Goal: Check status: Check status

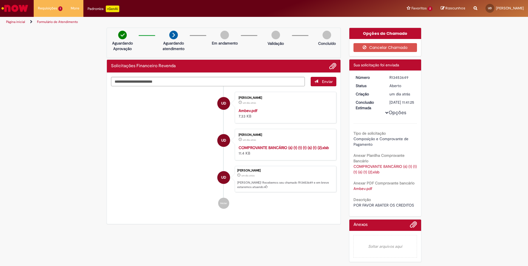
click at [273, 145] on div "COMPROVANTE BANCÁRIO (6) (1) (1) (1) (6) (1) (2).xlsb 11.4 KB" at bounding box center [285, 150] width 92 height 11
click at [273, 146] on strong "COMPROVANTE BANCÁRIO (6) (1) (1) (1) (6) (1) (2).xlsb" at bounding box center [284, 147] width 90 height 5
click at [65, 22] on link "Exibir Todas as Solicitações" at bounding box center [64, 22] width 61 height 6
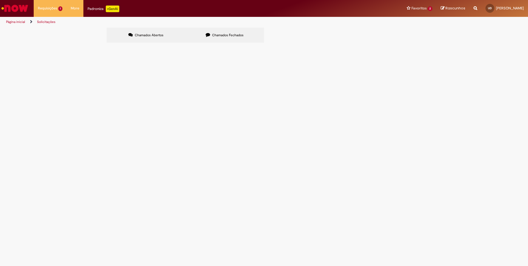
click at [161, 33] on span "Chamados Abertos" at bounding box center [149, 35] width 29 height 4
click at [212, 33] on label "Chamados Fechados" at bounding box center [224, 35] width 79 height 15
click at [0, 0] on span "ABATIMENTO DE CRÉDITOS Créditos no valor de R$: 78552,68 abater nas contas a pa…" at bounding box center [0, 0] width 0 height 0
click at [0, 0] on span "Solicitações Financeiro Revenda" at bounding box center [0, 0] width 0 height 0
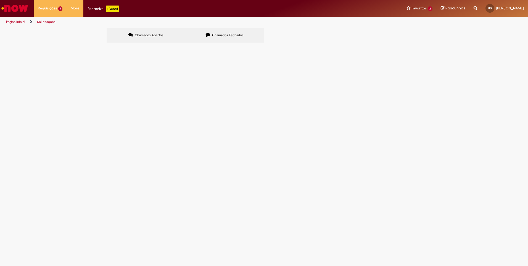
click at [0, 0] on span "Solucionado" at bounding box center [0, 0] width 0 height 0
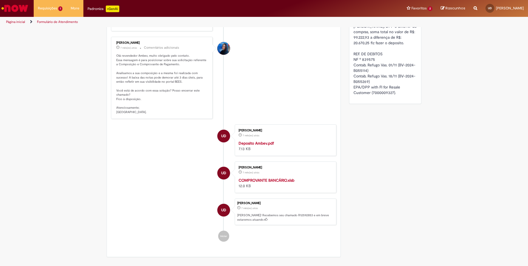
scroll to position [225, 0]
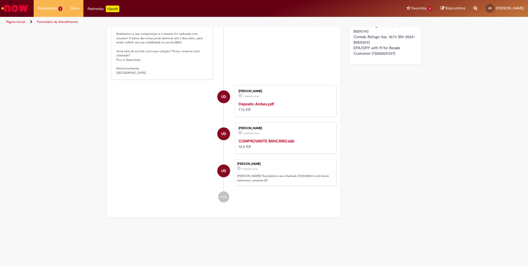
click at [262, 106] on strong "Deposito Ambev.pdf" at bounding box center [256, 103] width 35 height 5
click at [243, 146] on div "Uisnei Dias 7 mês(es) atrás 7 meses atrás COMPROVANTE BANCÁRIO.xlsb 12.0 KB" at bounding box center [286, 138] width 98 height 28
click at [244, 143] on strong "COMPROVANTE BANCÁRIO.xlsb" at bounding box center [267, 140] width 56 height 5
click at [55, 23] on link "Exibir Todas as Solicitações" at bounding box center [64, 22] width 61 height 6
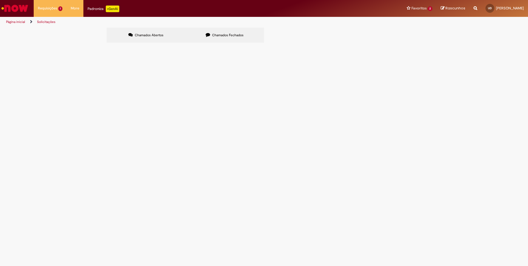
click at [230, 34] on span "Chamados Fechados" at bounding box center [228, 35] width 32 height 4
click at [0, 0] on span "Olá bom dia! por favor abater os créditos no portal" at bounding box center [0, 0] width 0 height 0
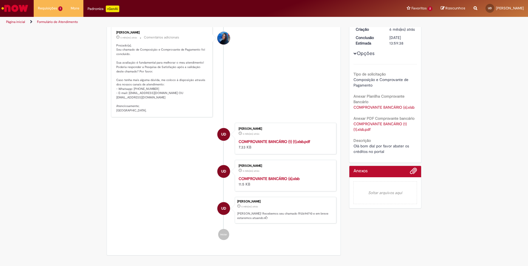
scroll to position [87, 0]
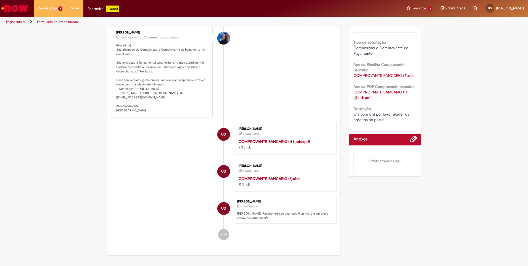
click at [281, 140] on strong "COMPROVANTE BANCÁRIO (1) (1).xlsb.pdf" at bounding box center [275, 141] width 72 height 5
click at [276, 180] on strong "COMPROVANTE BANCÁRIO (6).xlsb" at bounding box center [269, 178] width 61 height 5
click at [59, 23] on link "Exibir Todas as Solicitações" at bounding box center [64, 22] width 61 height 6
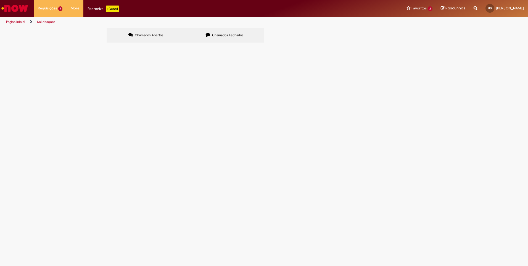
click at [219, 31] on label "Chamados Fechados" at bounding box center [224, 35] width 79 height 15
click at [0, 0] on span "BOM DIA, POR FAVOR ABATER OS CREDITOS" at bounding box center [0, 0] width 0 height 0
click at [0, 0] on span "Solucionado" at bounding box center [0, 0] width 0 height 0
click at [0, 0] on tbody "R13437336 Solicitações Financeiro Revenda segue abatimento de créditos Solucion…" at bounding box center [0, 0] width 0 height 0
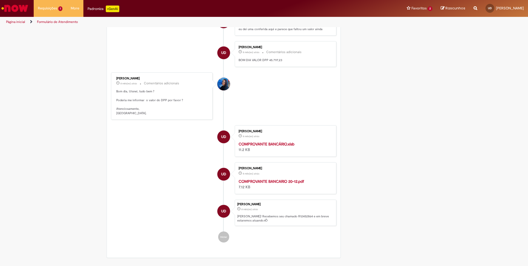
scroll to position [363, 0]
click at [272, 183] on strong "COMPROVANTE BANCARIO 20-12.pdf" at bounding box center [271, 180] width 65 height 5
click at [257, 146] on strong "COMPROVANTE BANCÁRIO.xlsb" at bounding box center [267, 143] width 56 height 5
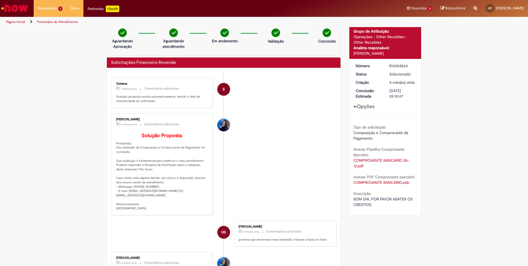
scroll to position [0, 0]
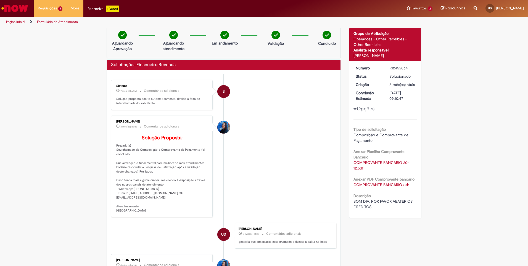
click at [288, 102] on li "S Sistema 7 mês(es) atrás 7 meses atrás Comentários adicionais Solução proposta…" at bounding box center [223, 95] width 225 height 30
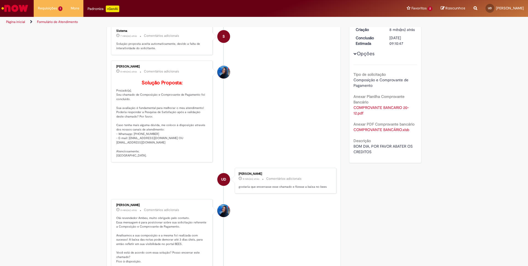
scroll to position [39, 0]
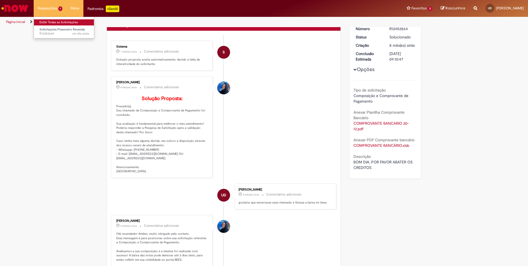
click at [59, 20] on link "Exibir Todas as Solicitações" at bounding box center [64, 22] width 61 height 6
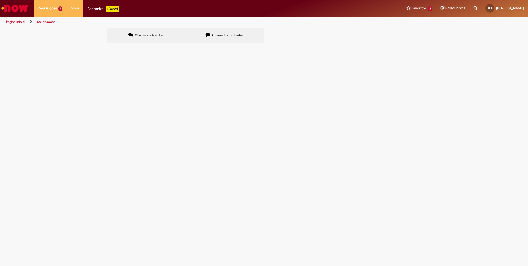
click at [224, 34] on span "Chamados Fechados" at bounding box center [228, 35] width 32 height 4
drag, startPoint x: 524, startPoint y: 0, endPoint x: 431, endPoint y: 232, distance: 249.8
click at [431, 44] on div "Chamados Abertos Chamados Fechados Itens solicitados Exportar como PDF Exportar…" at bounding box center [264, 36] width 528 height 17
drag, startPoint x: 457, startPoint y: 109, endPoint x: 452, endPoint y: 110, distance: 4.5
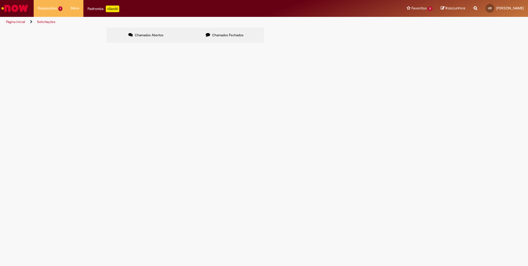
click at [457, 44] on div "Chamados Abertos Chamados Fechados Itens solicitados Exportar como PDF Exportar…" at bounding box center [264, 36] width 528 height 17
click at [456, 44] on div "Chamados Abertos Chamados Fechados Itens solicitados Exportar como PDF Exportar…" at bounding box center [264, 36] width 528 height 17
click at [0, 0] on span "OLÁ, POR FAVOR ABATER OS CREDITOS NO PORTAL" at bounding box center [0, 0] width 0 height 0
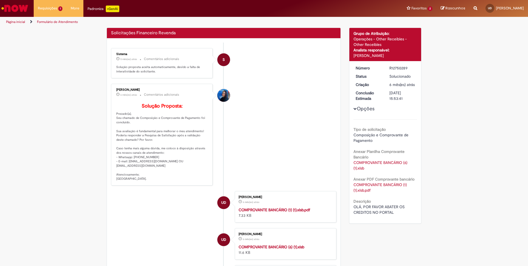
click at [344, 241] on div "Verificar Código de Barras Solicitações Financeiro Revenda Enviar S Sistema 5 m…" at bounding box center [264, 177] width 323 height 299
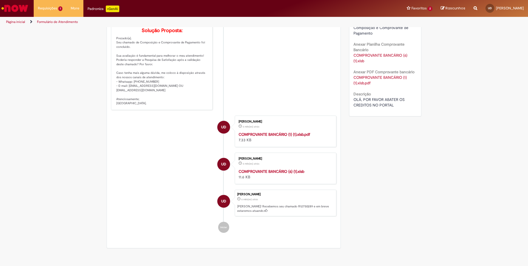
scroll to position [111, 0]
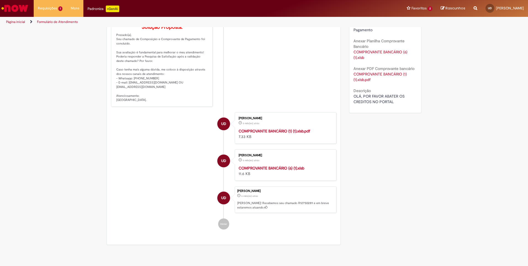
click at [287, 133] on strong "COMPROVANTE BANCÁRIO (1) (1).xlsb.pdf" at bounding box center [275, 130] width 72 height 5
click at [281, 171] on strong "COMPROVANTE BANCÁRIO (6) (1).xlsb" at bounding box center [272, 168] width 66 height 5
click at [361, 165] on div "Verificar Código de Barras Aguardando Aprovação Aguardando atendimento Em andam…" at bounding box center [264, 82] width 323 height 331
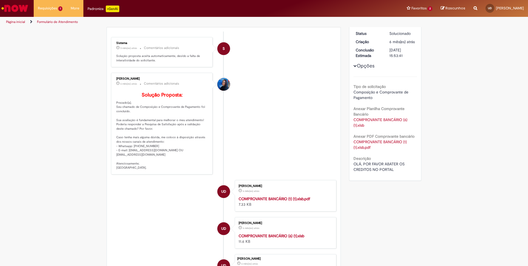
scroll to position [0, 0]
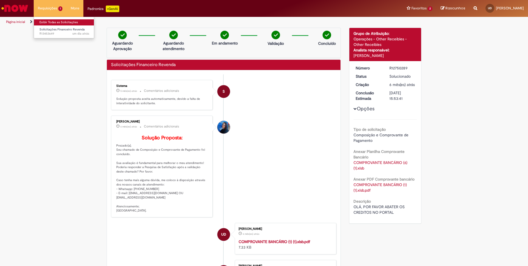
click at [72, 22] on link "Exibir Todas as Solicitações" at bounding box center [64, 22] width 61 height 6
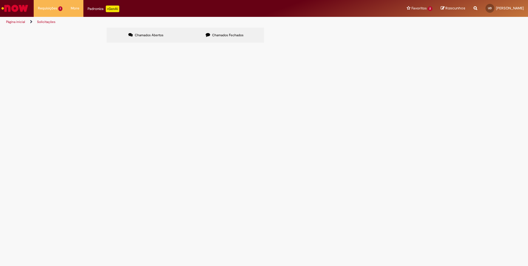
click at [209, 40] on label "Chamados Fechados" at bounding box center [224, 35] width 79 height 15
click at [455, 44] on div "Chamados Abertos Chamados Fechados Itens solicitados Exportar como PDF Exportar…" at bounding box center [264, 36] width 528 height 17
click at [0, 0] on span "segue créditos para abater" at bounding box center [0, 0] width 0 height 0
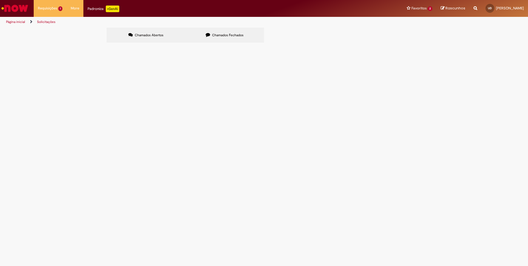
click at [0, 0] on span "Solucionado" at bounding box center [0, 0] width 0 height 0
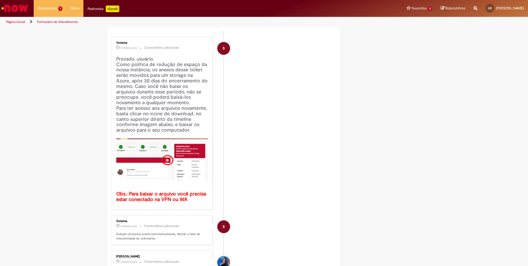
scroll to position [40, 0]
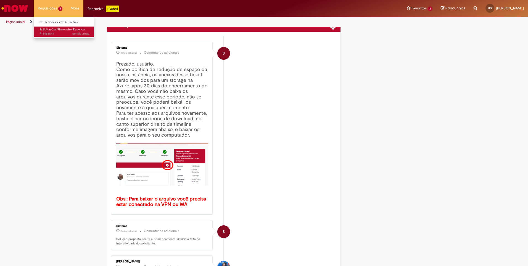
click at [59, 27] on span "Solicitações Financeiro Revenda" at bounding box center [62, 29] width 45 height 4
click at [57, 21] on link "Exibir Todas as Solicitações" at bounding box center [64, 22] width 61 height 6
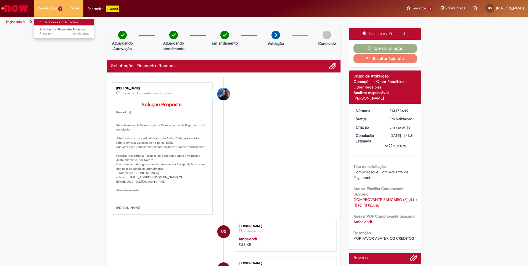
click at [64, 22] on link "Exibir Todas as Solicitações" at bounding box center [64, 22] width 61 height 6
click at [56, 23] on link "Exibir Todas as Solicitações" at bounding box center [64, 22] width 61 height 6
click at [40, 23] on link "Exibir Todas as Solicitações" at bounding box center [64, 22] width 61 height 6
click at [36, 21] on link "Exibir Todas as Solicitações" at bounding box center [64, 22] width 61 height 6
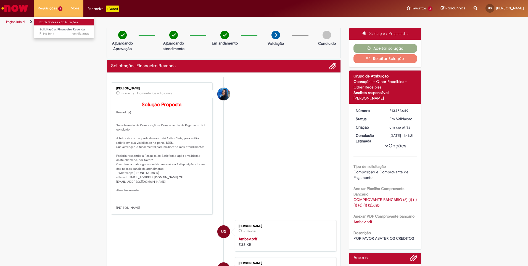
click at [36, 21] on link "Exibir Todas as Solicitações" at bounding box center [64, 22] width 61 height 6
click at [53, 32] on span "um dia atrás um dia atrás R13453649" at bounding box center [65, 34] width 50 height 4
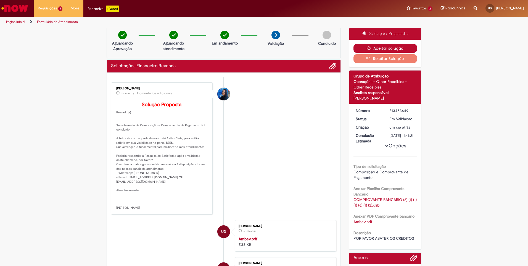
click at [373, 49] on button "Aceitar solução" at bounding box center [386, 48] width 64 height 9
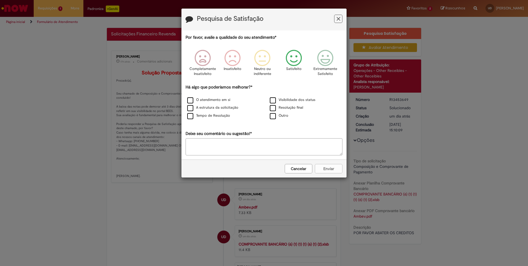
click at [288, 67] on p "Satisfeito" at bounding box center [293, 68] width 15 height 5
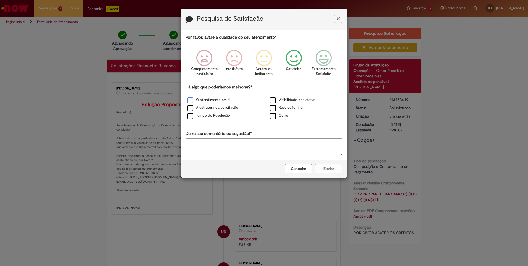
click at [200, 100] on label "O atendimento em si" at bounding box center [208, 99] width 43 height 5
click at [322, 168] on button "Enviar" at bounding box center [329, 168] width 28 height 9
click at [328, 171] on button "Cancelar" at bounding box center [329, 168] width 28 height 9
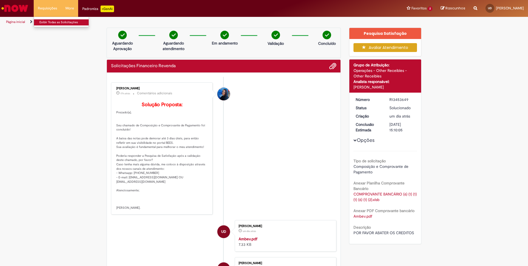
click at [52, 20] on link "Exibir Todas as Solicitações" at bounding box center [64, 22] width 61 height 6
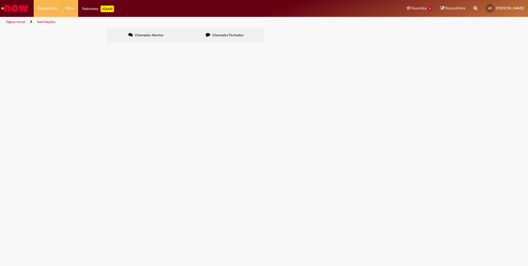
click at [229, 36] on span "Chamados Fechados" at bounding box center [228, 35] width 32 height 4
click at [0, 0] on span "OLÁ BOM DIA, POR FAVOR ABATER OS CREDITOS!" at bounding box center [0, 0] width 0 height 0
click at [0, 0] on span "Solucionado" at bounding box center [0, 0] width 0 height 0
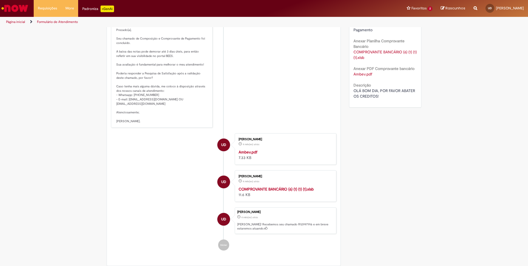
scroll to position [142, 0]
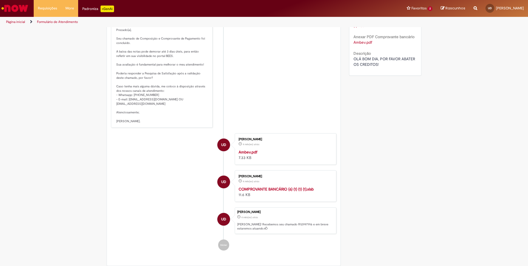
click at [280, 192] on strong "COMPROVANTE BANCÁRIO (6) (1) (1) (1).xlsb" at bounding box center [276, 189] width 75 height 5
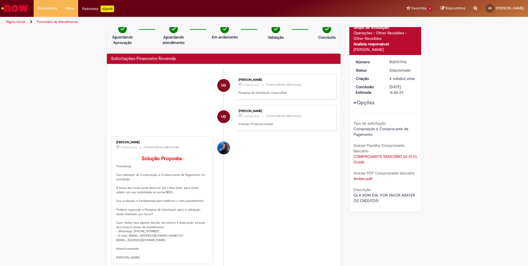
scroll to position [0, 0]
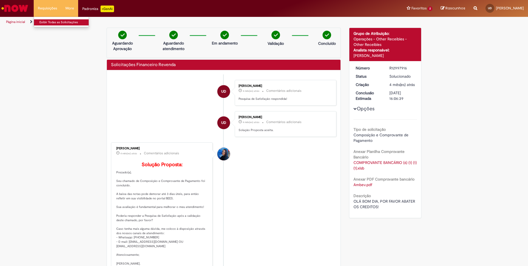
click at [61, 20] on link "Exibir Todas as Solicitações" at bounding box center [64, 22] width 61 height 6
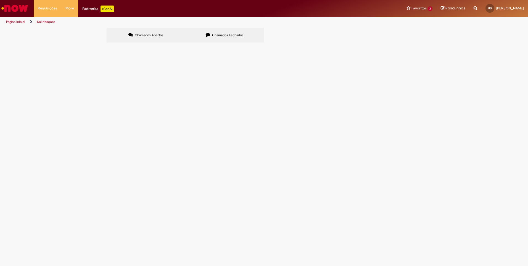
click at [206, 39] on label "Chamados Fechados" at bounding box center [224, 35] width 79 height 15
click at [0, 0] on span "Olá, por favor abater os créditos" at bounding box center [0, 0] width 0 height 0
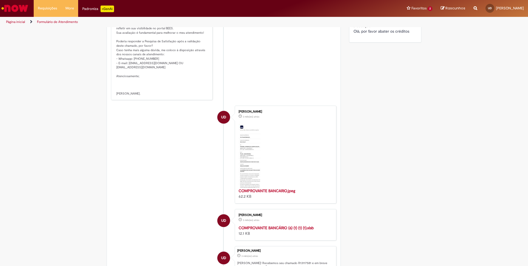
scroll to position [276, 0]
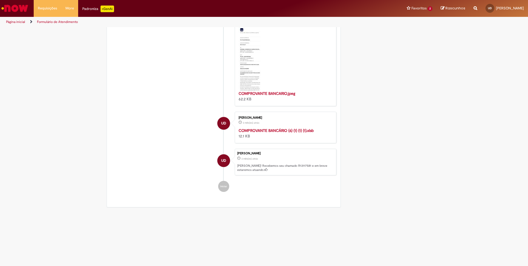
click at [264, 128] on strong "COMPROVANTE BANCÁRIO (6) (1) (1) (1).xlsb" at bounding box center [276, 130] width 75 height 5
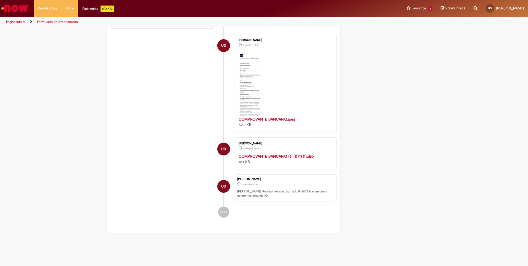
scroll to position [221, 0]
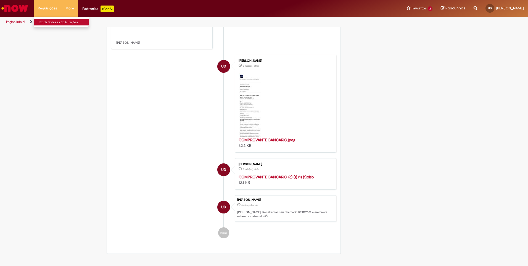
click at [51, 22] on link "Exibir Todas as Solicitações" at bounding box center [64, 22] width 61 height 6
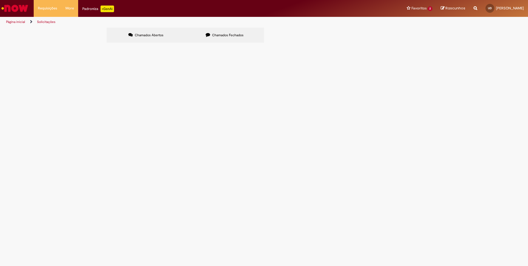
click at [213, 38] on label "Chamados Fechados" at bounding box center [224, 35] width 79 height 15
click at [0, 0] on span "SEGUE REFERENCIA CREDITOS ABATIDOS" at bounding box center [0, 0] width 0 height 0
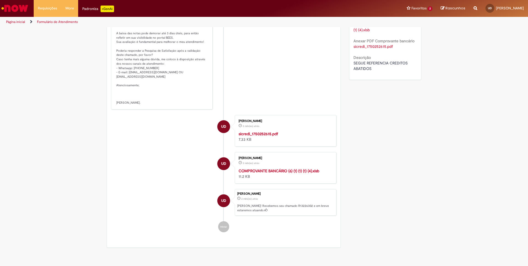
scroll to position [170, 0]
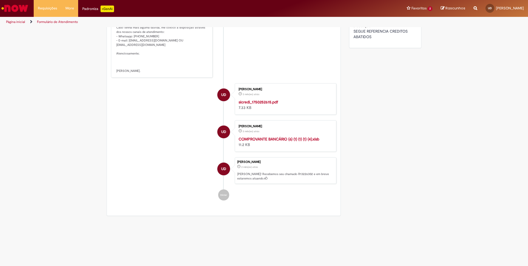
click at [263, 145] on div "[PERSON_NAME] 2 mês(es) atrás 2 meses atrás COMPROVANTE BANCÁRIO (6) (1) (1) (1…" at bounding box center [286, 136] width 98 height 28
click at [267, 141] on strong "COMPROVANTE BANCÁRIO (6) (1) (1) (1) (4).xlsb" at bounding box center [279, 139] width 81 height 5
click at [352, 189] on div "Verificar Código de Barras Aguardando Aprovação Aguardando atendimento Em andam…" at bounding box center [264, 38] width 323 height 361
click at [52, 19] on link "Exibir Todas as Solicitações" at bounding box center [64, 22] width 61 height 6
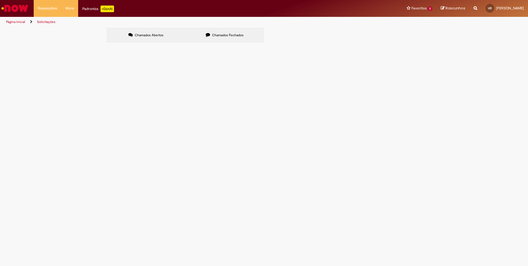
click at [204, 35] on label "Chamados Fechados" at bounding box center [224, 35] width 79 height 15
click at [0, 0] on span "SEGUE REFERENCIA CREDITOS ABATIDOS, PARA PAGAMENTO DO DPP." at bounding box center [0, 0] width 0 height 0
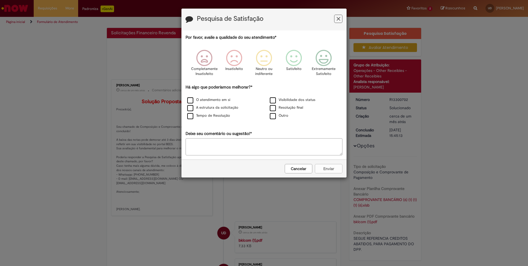
click at [340, 19] on icon "Feedback" at bounding box center [339, 19] width 4 height 6
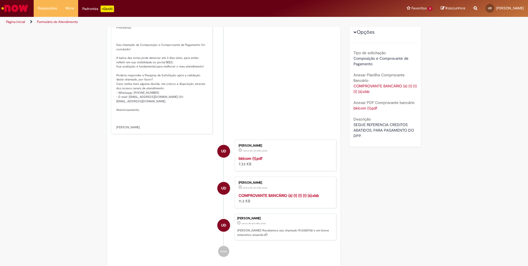
scroll to position [187, 0]
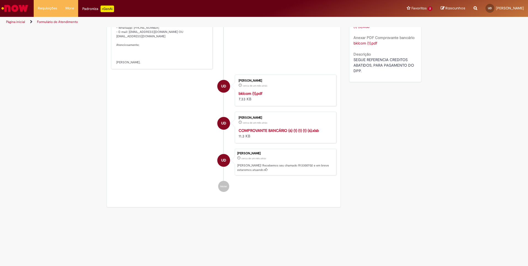
click at [267, 132] on strong "COMPROVANTE BANCÁRIO (6) (1) (1) (1) (6).xlsb" at bounding box center [279, 130] width 80 height 5
click at [57, 21] on link "Exibir Todas as Solicitações" at bounding box center [64, 22] width 61 height 6
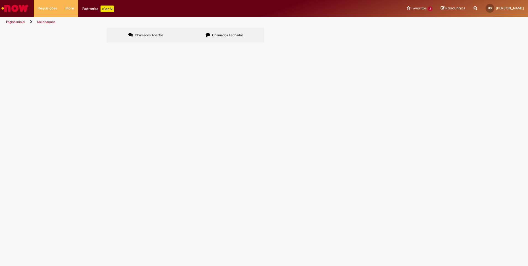
click at [211, 36] on label "Chamados Fechados" at bounding box center [224, 35] width 79 height 15
click at [0, 0] on span "SEGUE CREDITOS PRA ABATER" at bounding box center [0, 0] width 0 height 0
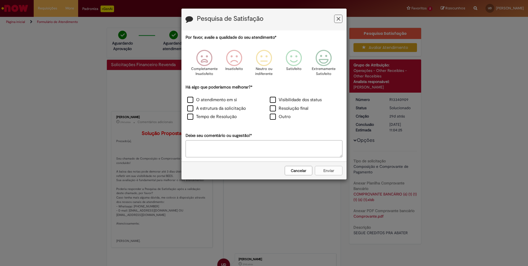
click at [291, 171] on button "Cancelar" at bounding box center [299, 170] width 28 height 9
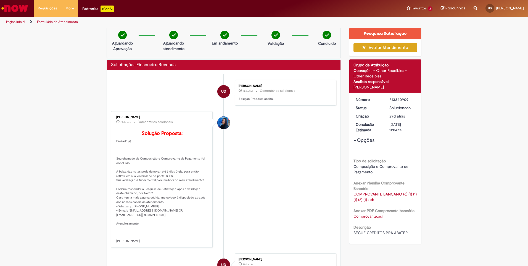
scroll to position [166, 0]
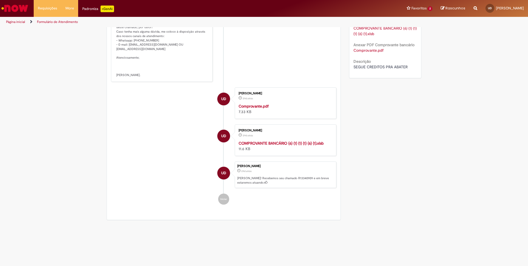
click at [264, 148] on div "[PERSON_NAME] 29d atrás 29 dias atrás COMPROVANTE BANCÁRIO (6) (1) (1) (1) (6) …" at bounding box center [286, 140] width 98 height 28
click at [265, 146] on strong "COMPROVANTE BANCÁRIO (6) (1) (1) (1) (6) (1).xlsb" at bounding box center [281, 143] width 85 height 5
click at [53, 22] on link "Exibir Todas as Solicitações" at bounding box center [64, 22] width 61 height 6
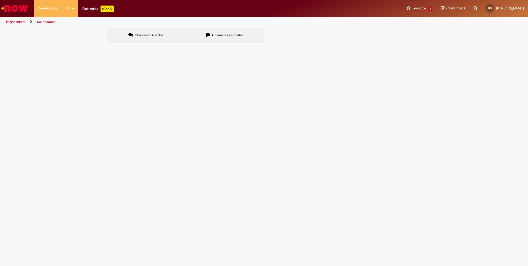
click at [235, 29] on label "Chamados Fechados" at bounding box center [224, 35] width 79 height 15
click at [0, 0] on span "por favor abater os créditos!!" at bounding box center [0, 0] width 0 height 0
click at [0, 0] on span "Solucionado" at bounding box center [0, 0] width 0 height 0
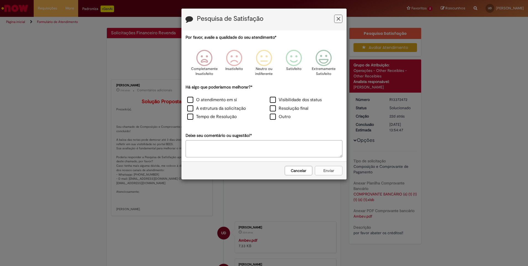
click at [337, 17] on icon "Feedback" at bounding box center [339, 19] width 4 height 6
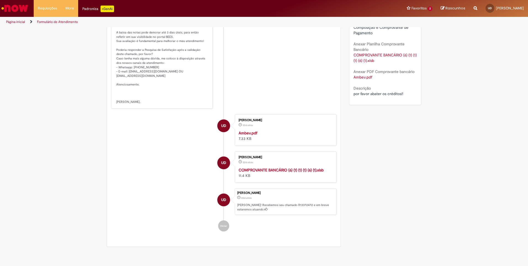
scroll to position [142, 0]
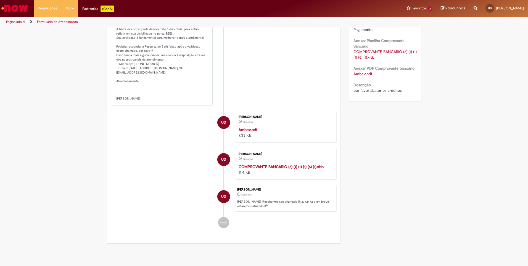
click at [263, 169] on strong "COMPROVANTE BANCÁRIO (6) (1) (1) (1) (6) (1).xlsb" at bounding box center [281, 166] width 85 height 5
click at [53, 21] on link "Exibir Todas as Solicitações" at bounding box center [64, 22] width 61 height 6
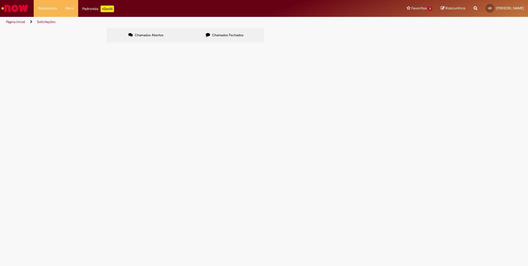
click at [213, 35] on span "Chamados Fechados" at bounding box center [228, 35] width 32 height 4
click at [0, 0] on span "segue abatimento de créditos" at bounding box center [0, 0] width 0 height 0
click at [0, 0] on span "Solicitações Financeiro Revenda" at bounding box center [0, 0] width 0 height 0
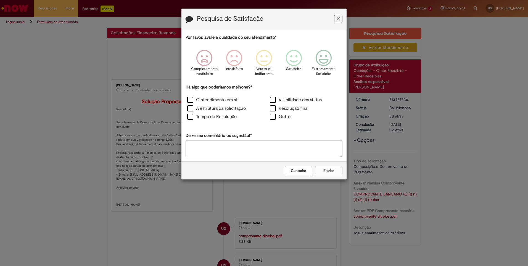
click at [340, 21] on icon "Feedback" at bounding box center [339, 19] width 4 height 6
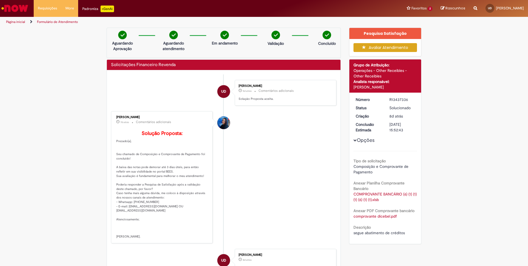
scroll to position [115, 0]
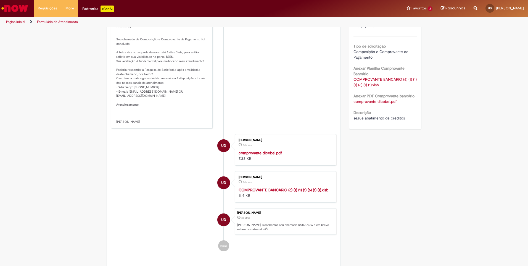
click at [304, 192] on strong "COMPROVANTE BANCÁRIO (6) (1) (1) (1) (6) (1) (1).xlsb" at bounding box center [284, 189] width 90 height 5
click at [51, 19] on link "Exibir Todas as Solicitações" at bounding box center [64, 22] width 61 height 6
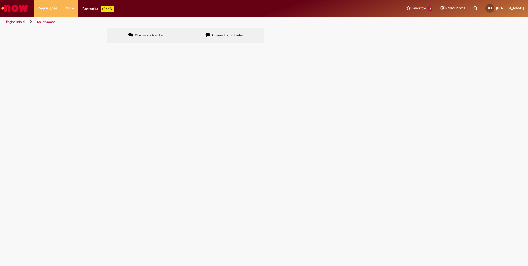
click at [230, 32] on label "Chamados Fechados" at bounding box center [224, 35] width 79 height 15
click at [0, 0] on span "POR FAVOR ABATER OS CREDITOS" at bounding box center [0, 0] width 0 height 0
click at [0, 0] on span "Solicitações Financeiro Revenda" at bounding box center [0, 0] width 0 height 0
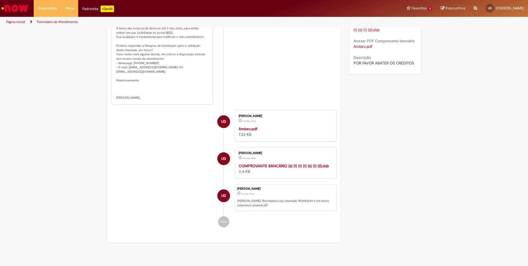
scroll to position [170, 0]
click at [294, 168] on strong "COMPROVANTE BANCÁRIO (6) (1) (1) (1) (6) (1) (2).xlsb" at bounding box center [284, 165] width 90 height 5
